Goal: Register for event/course

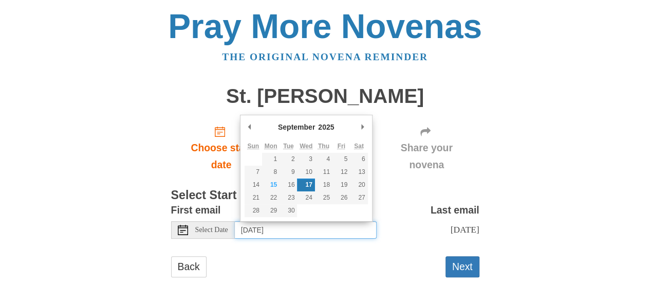
click at [332, 230] on input "[DATE]" at bounding box center [306, 229] width 142 height 17
type input "[DATE]"
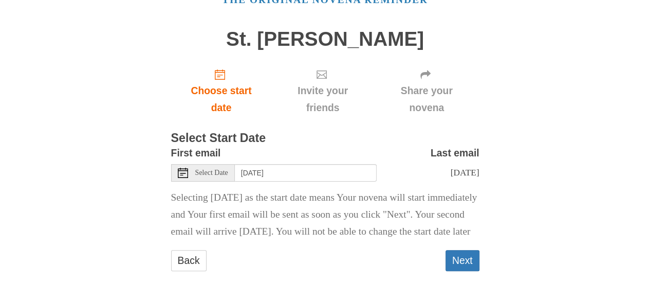
scroll to position [84, 0]
click at [467, 260] on button "Next" at bounding box center [463, 260] width 34 height 21
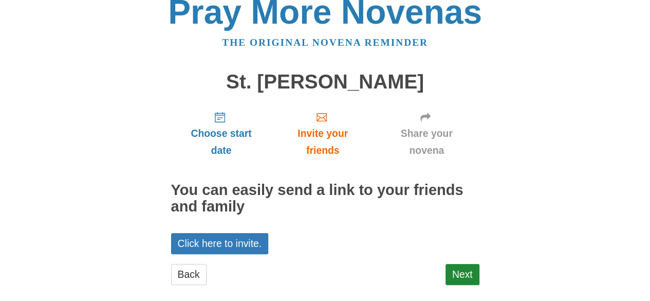
scroll to position [28, 0]
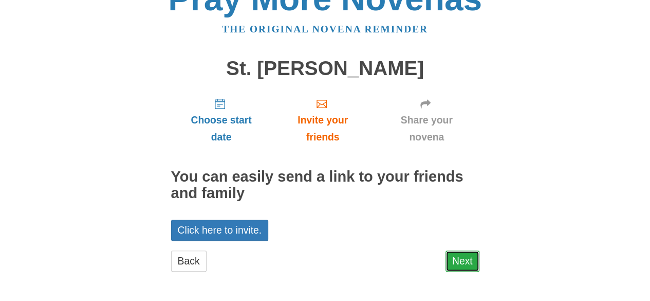
click at [458, 268] on link "Next" at bounding box center [463, 260] width 34 height 21
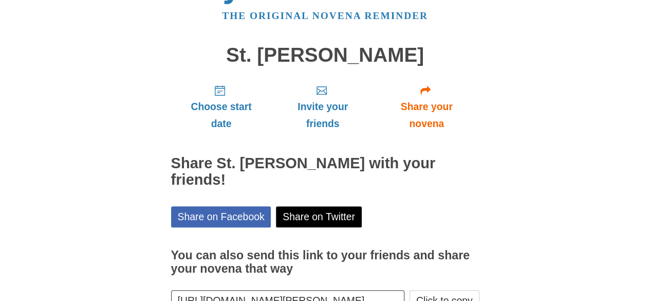
scroll to position [111, 0]
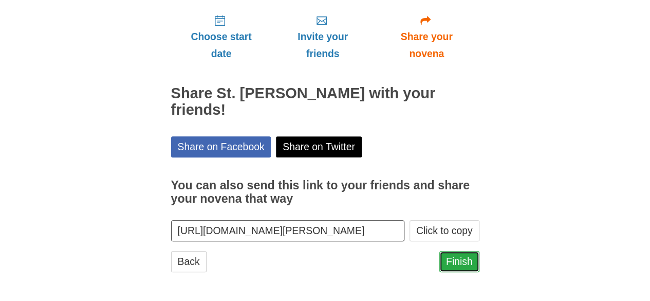
click at [473, 261] on link "Finish" at bounding box center [460, 261] width 40 height 21
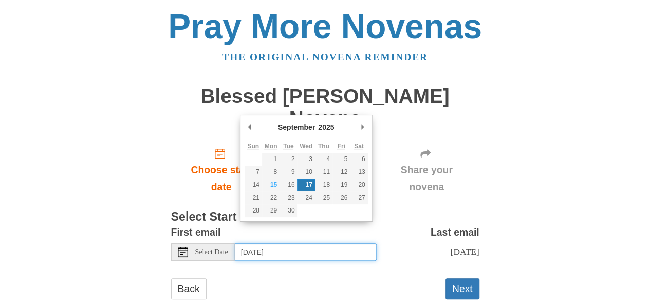
click at [330, 243] on input "[DATE]" at bounding box center [306, 251] width 142 height 17
type input "[DATE]"
type input "Tuesday, September 16th"
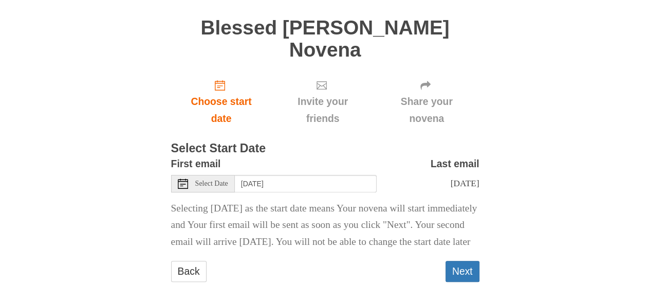
scroll to position [84, 0]
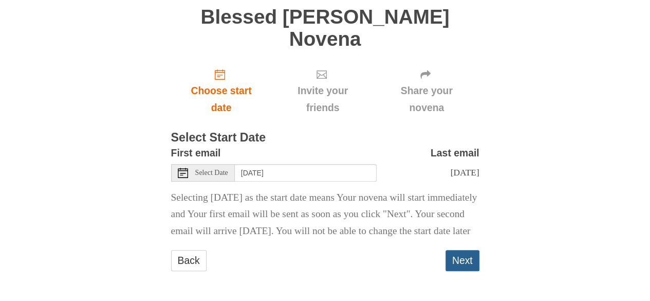
click at [467, 264] on button "Next" at bounding box center [463, 260] width 34 height 21
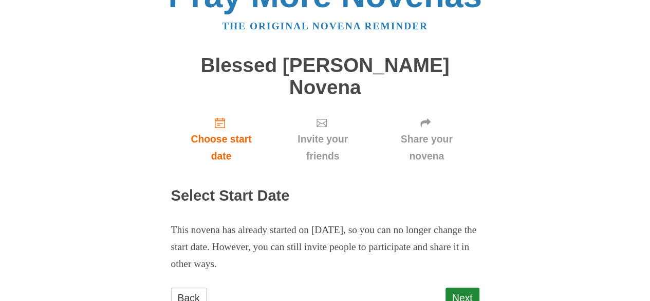
scroll to position [46, 0]
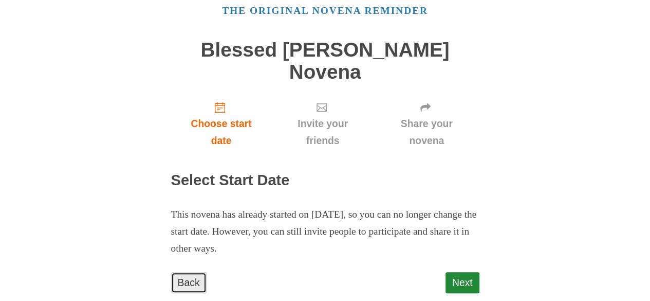
click at [198, 272] on link "Back" at bounding box center [188, 282] width 35 height 21
